Goal: Communication & Community: Answer question/provide support

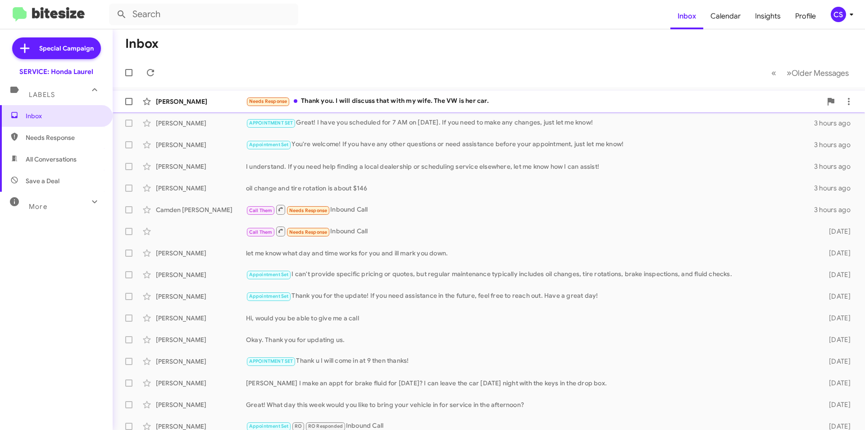
click at [366, 95] on div "[PERSON_NAME] Needs Response Thank you. I will discuss that with my wife. The V…" at bounding box center [489, 101] width 738 height 18
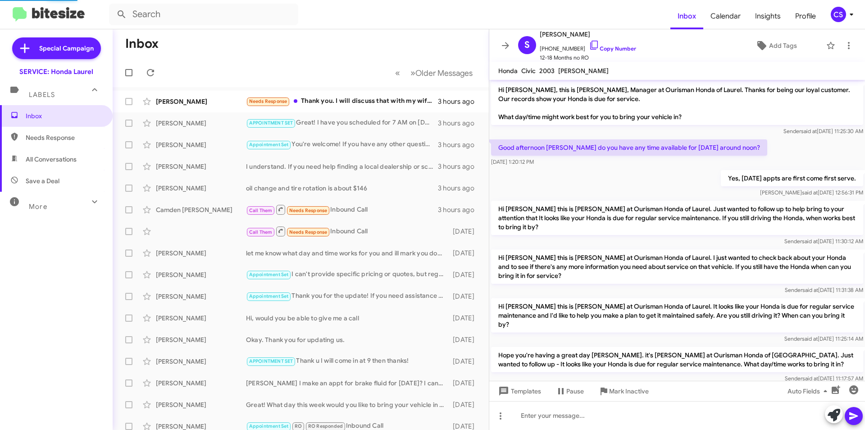
scroll to position [215, 0]
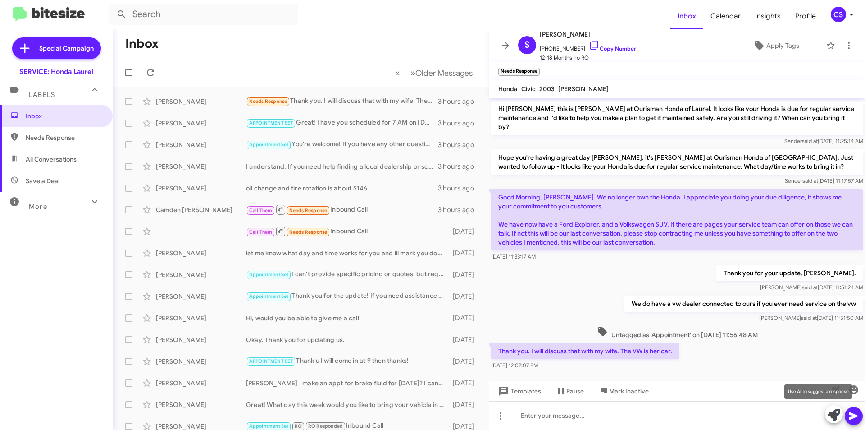
click at [838, 413] on icon at bounding box center [834, 414] width 13 height 13
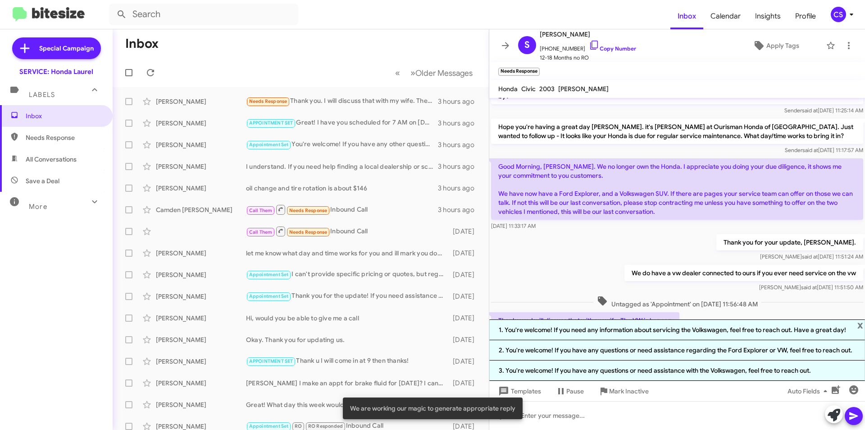
scroll to position [295, 0]
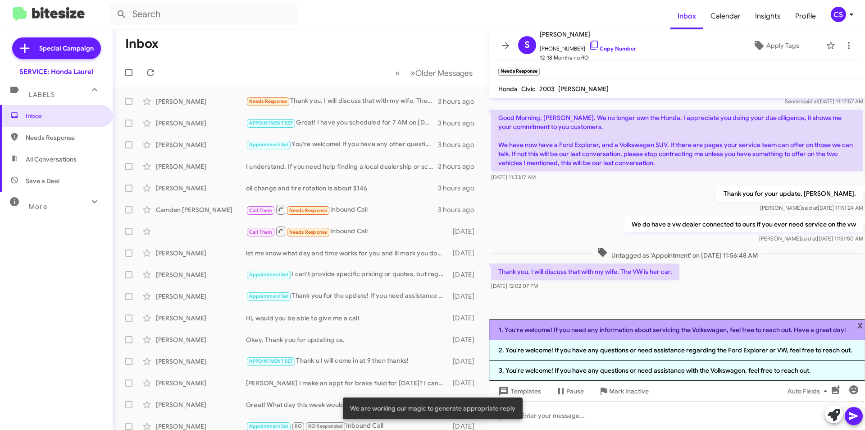
click at [742, 329] on li "1. You're welcome! If you need any information about servicing the Volkswagen, …" at bounding box center [677, 329] width 376 height 21
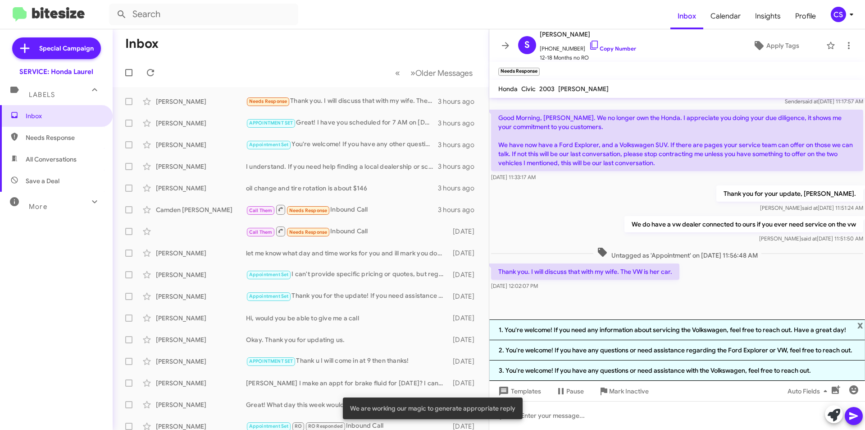
scroll to position [242, 0]
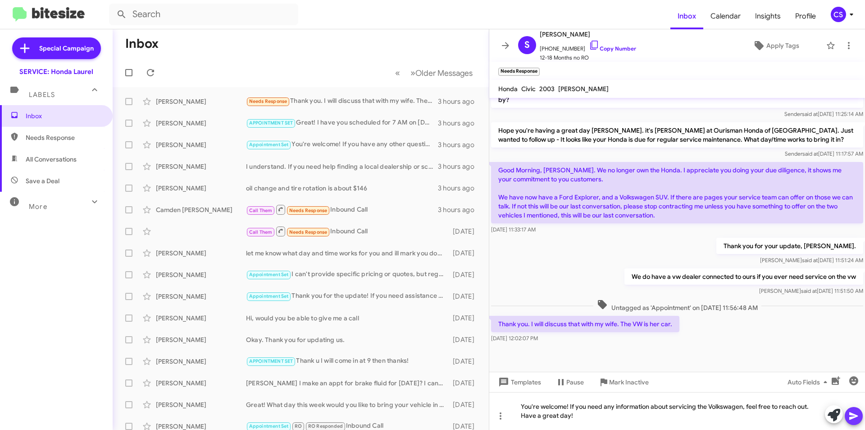
click at [858, 409] on span at bounding box center [854, 416] width 11 height 18
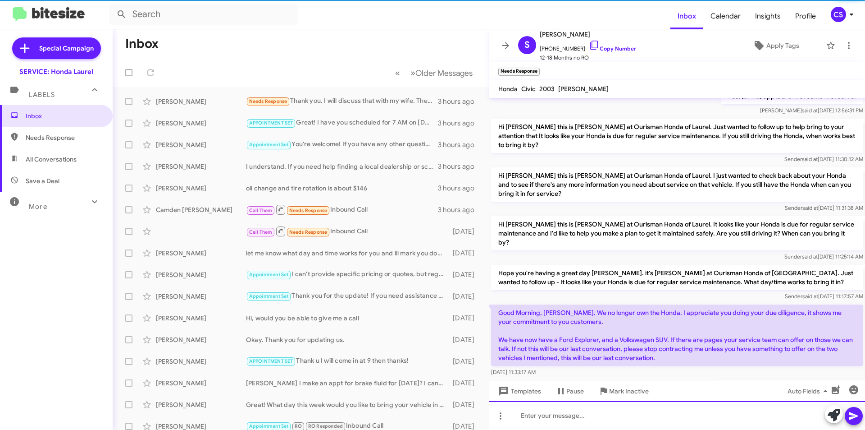
scroll to position [266, 0]
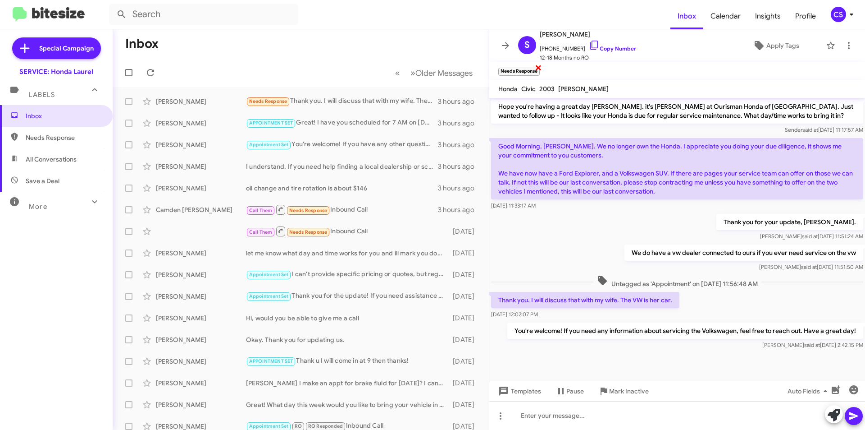
click at [540, 66] on span "×" at bounding box center [538, 67] width 7 height 11
drag, startPoint x: 511, startPoint y: 44, endPoint x: 448, endPoint y: 7, distance: 73.0
click at [512, 45] on span at bounding box center [506, 45] width 18 height 11
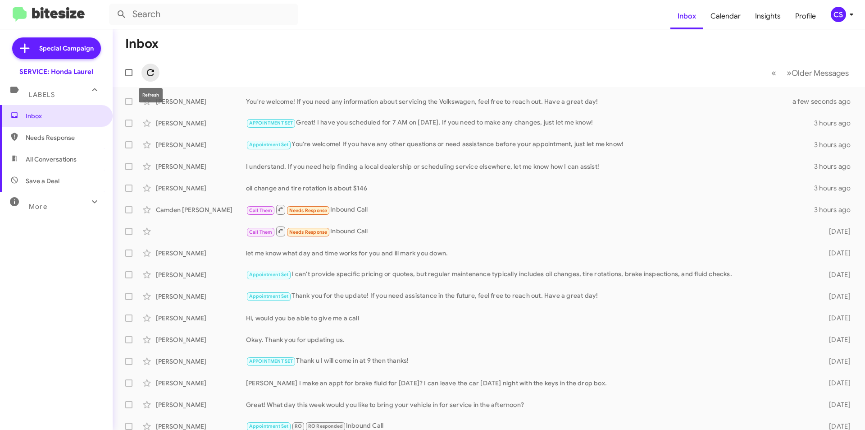
click at [152, 77] on icon at bounding box center [150, 72] width 11 height 11
